Goal: Task Accomplishment & Management: Manage account settings

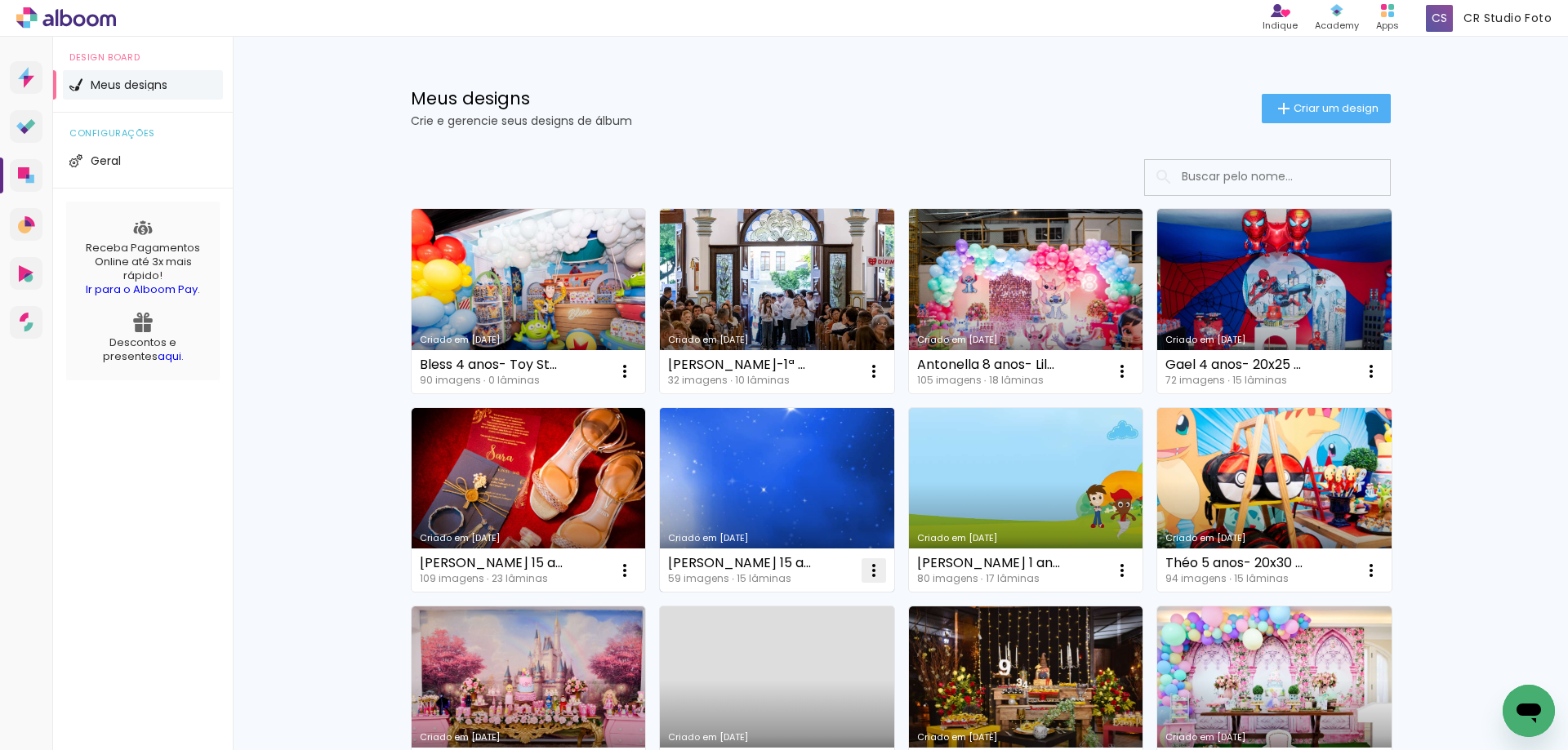
click at [867, 571] on iron-icon at bounding box center [873, 570] width 19 height 19
click at [744, 680] on iron-icon at bounding box center [743, 678] width 15 height 19
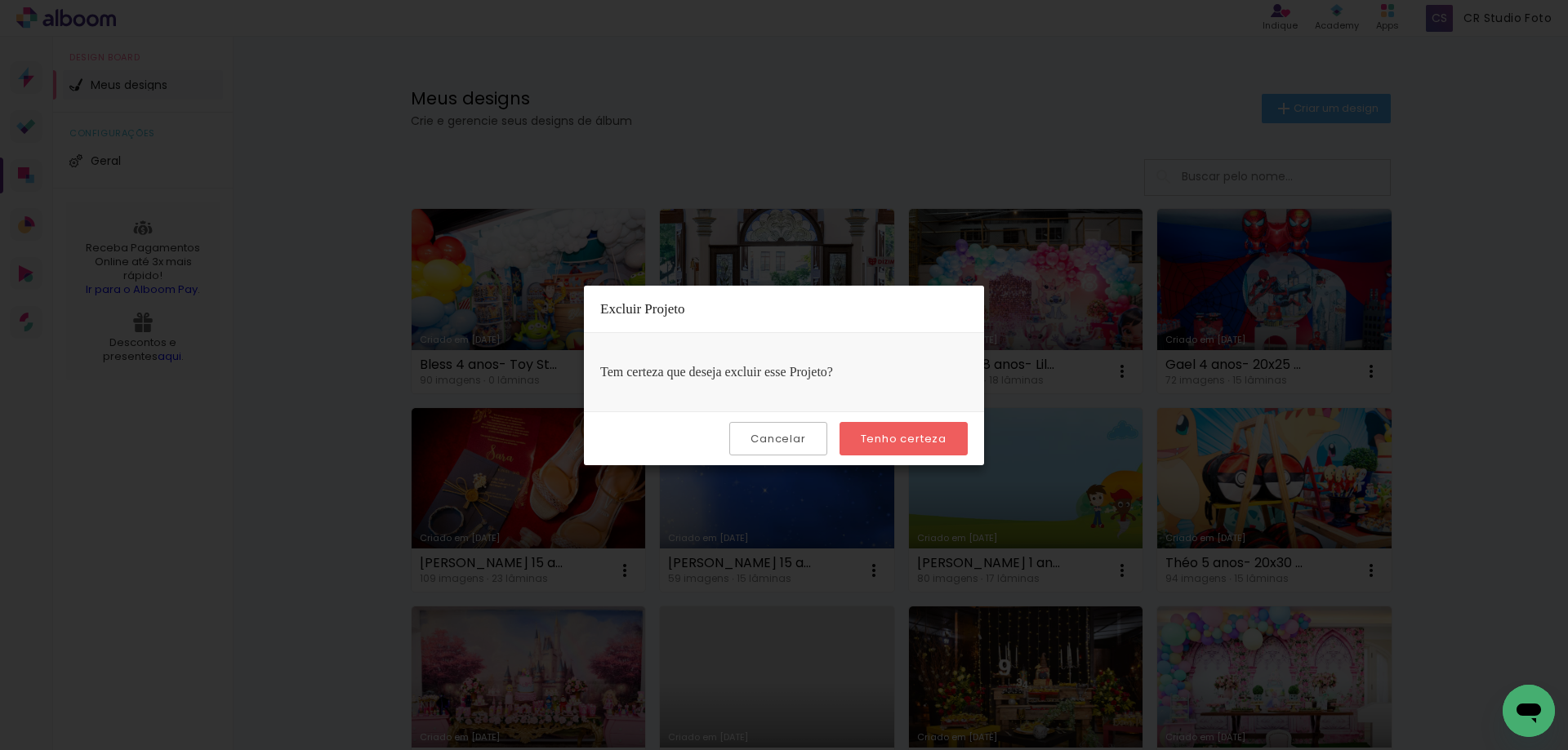
click at [0, 0] on slot "Tenho certeza" at bounding box center [0, 0] width 0 height 0
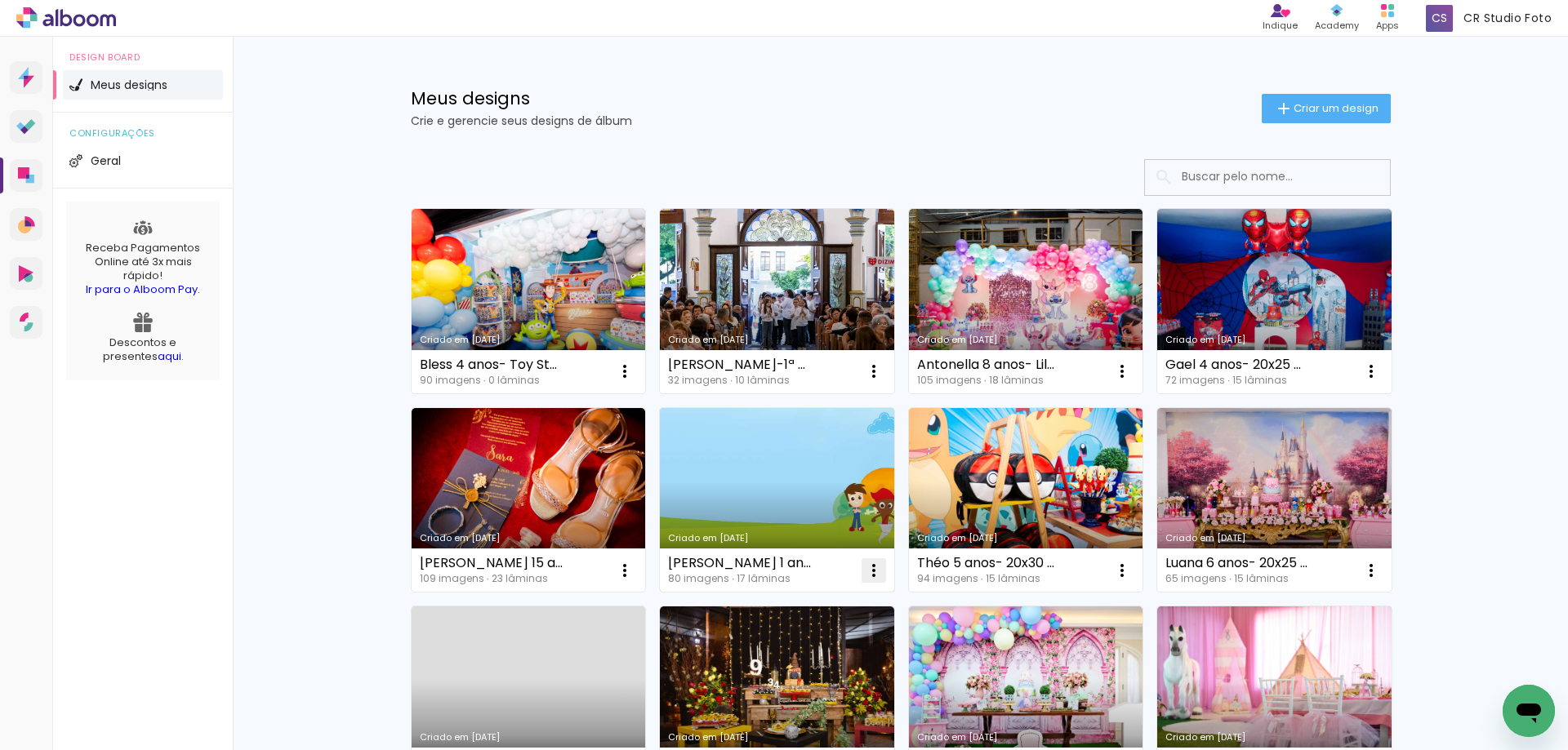
click at [864, 569] on iron-icon at bounding box center [873, 570] width 19 height 19
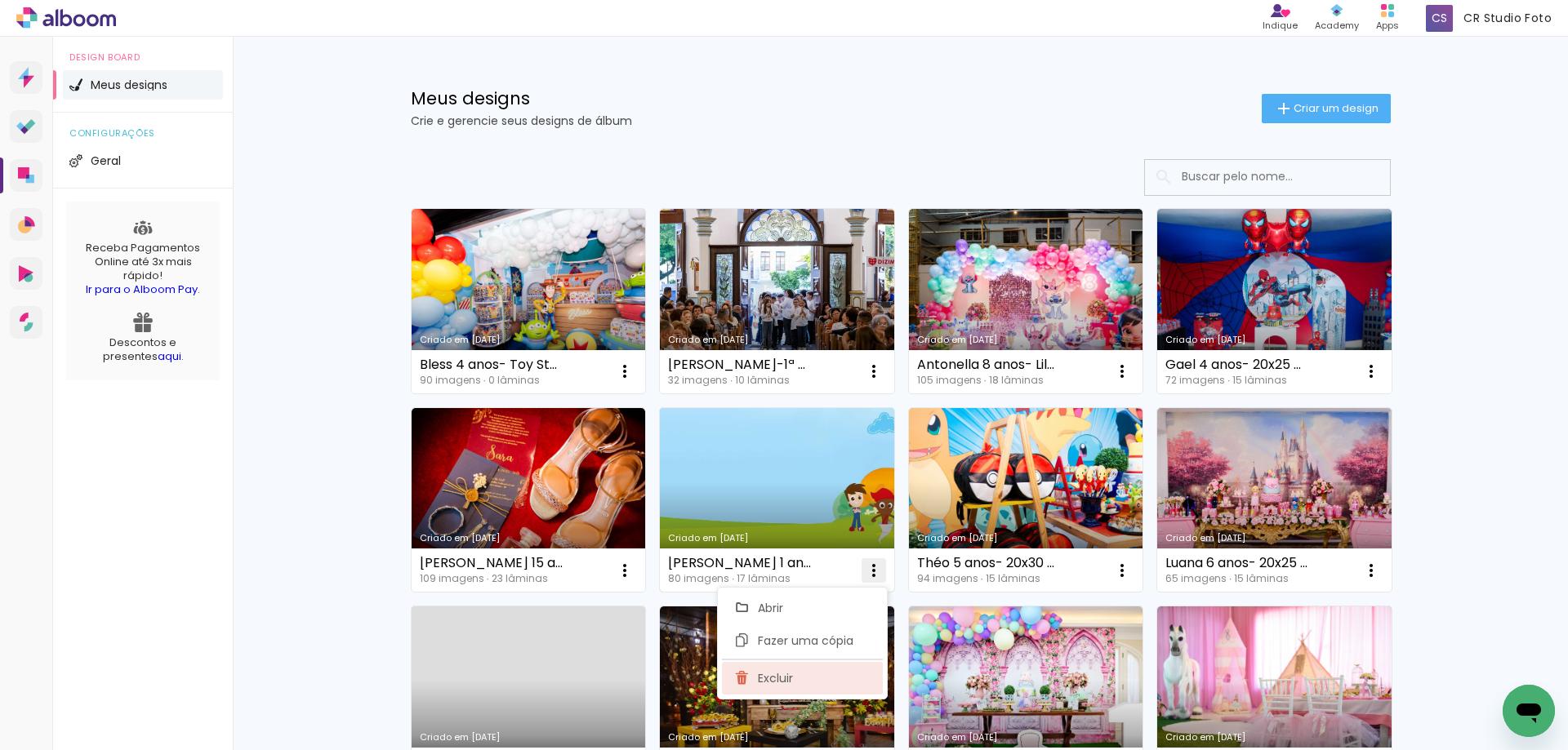
click at [780, 679] on span "Excluir" at bounding box center [775, 678] width 35 height 11
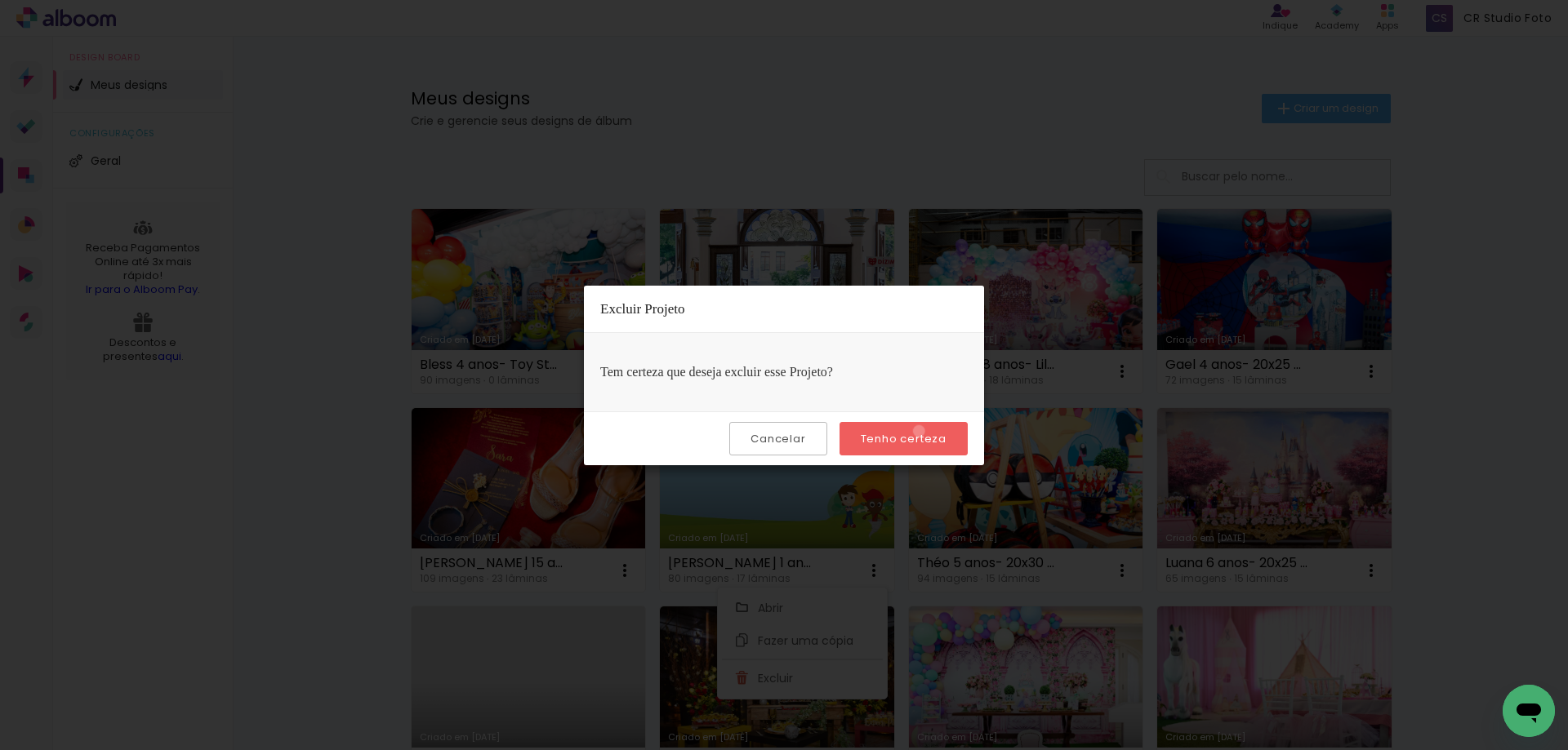
click at [0, 0] on slot "Tenho certeza" at bounding box center [0, 0] width 0 height 0
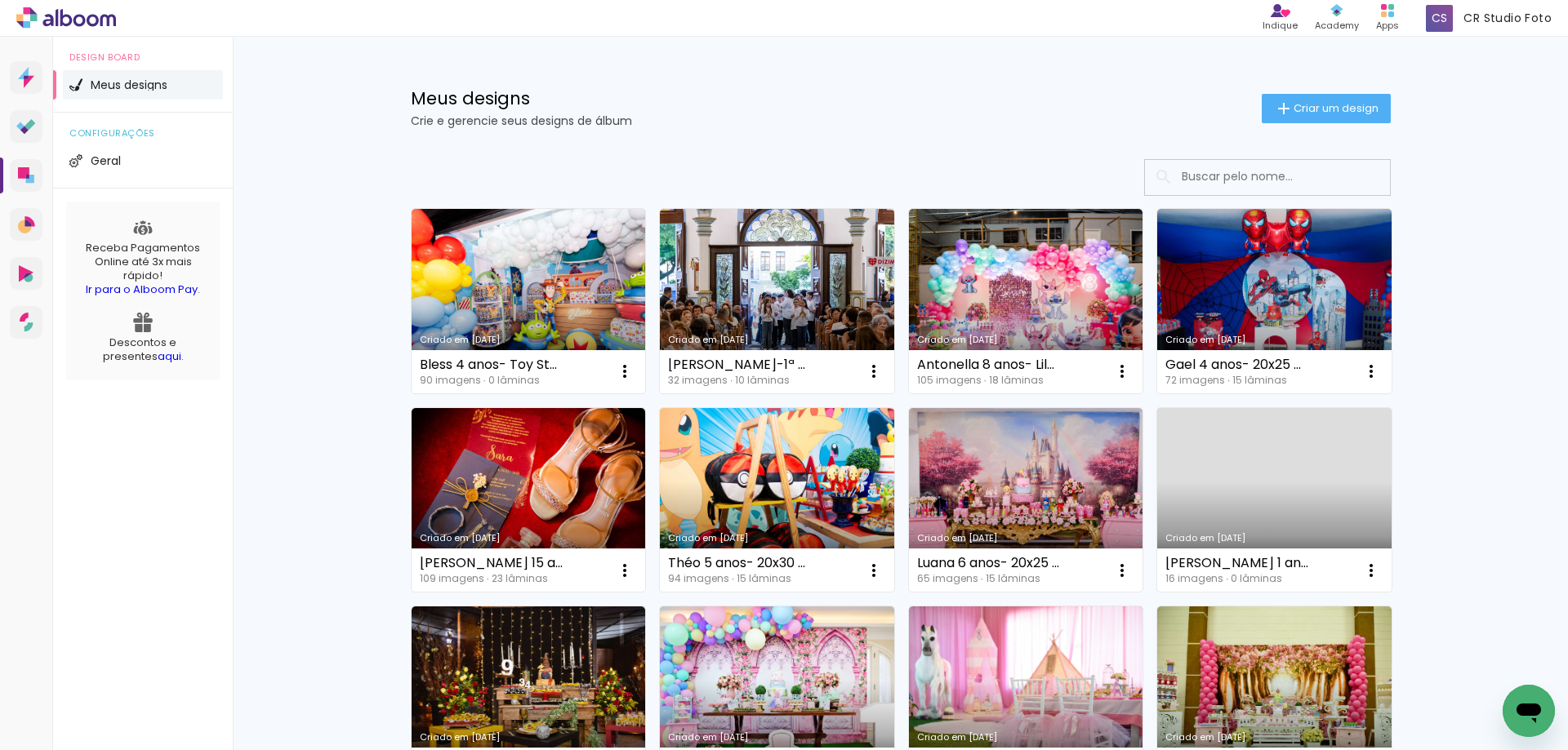
click at [601, 296] on link "Criado em 16/09/25" at bounding box center [529, 301] width 235 height 184
